Goal: Browse casually

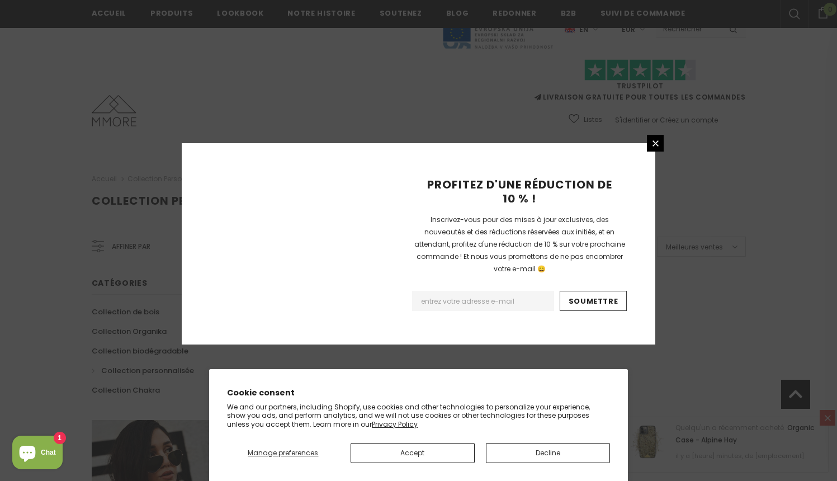
scroll to position [692, 0]
